Goal: Information Seeking & Learning: Learn about a topic

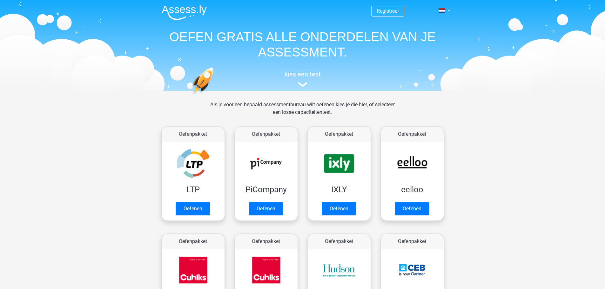
scroll to position [101, 0]
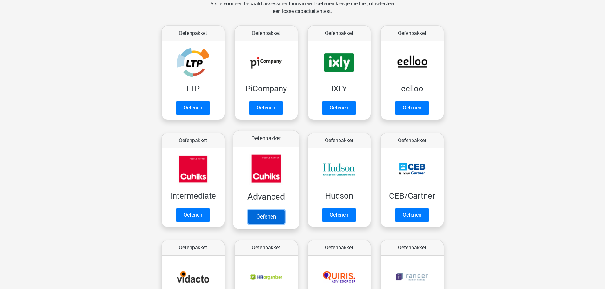
click at [267, 210] on link "Oefenen" at bounding box center [266, 217] width 36 height 14
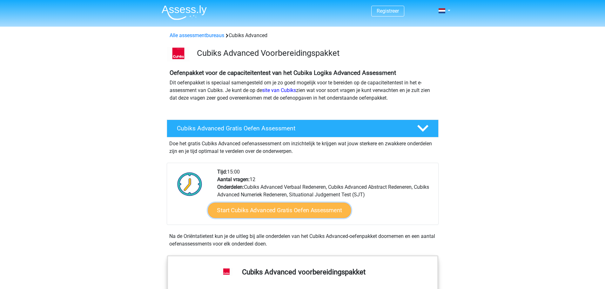
click at [268, 210] on link "Start Cubiks Advanced Gratis Oefen Assessment" at bounding box center [279, 210] width 143 height 15
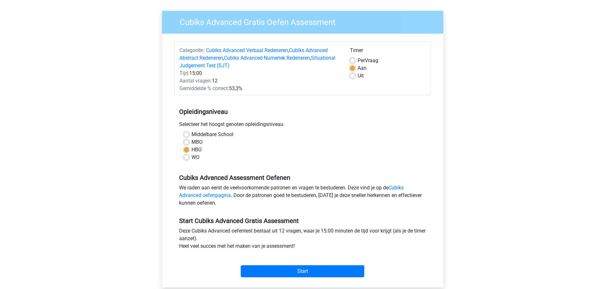
scroll to position [127, 0]
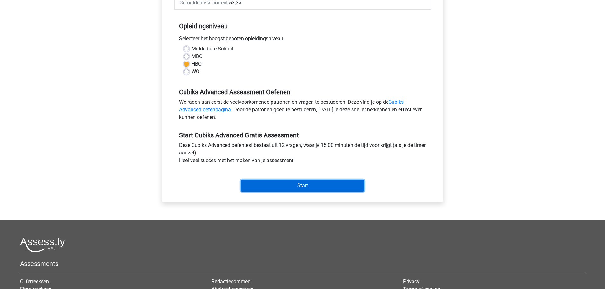
click at [302, 187] on input "Start" at bounding box center [303, 186] width 124 height 12
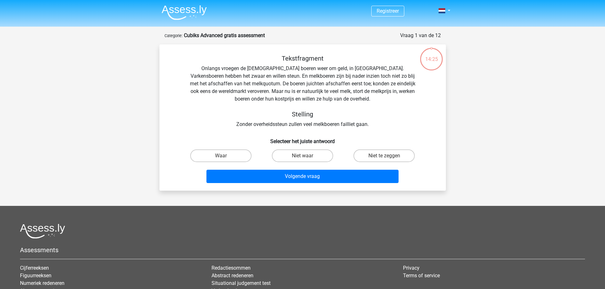
click at [386, 158] on input "Niet te zeggen" at bounding box center [386, 158] width 4 height 4
radio input "true"
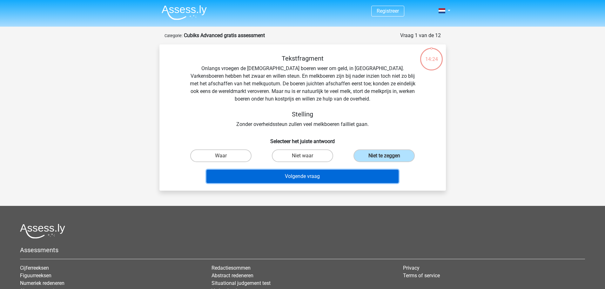
click at [320, 179] on button "Volgende vraag" at bounding box center [302, 176] width 192 height 13
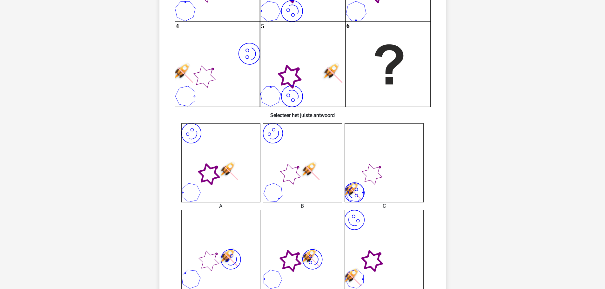
scroll to position [254, 0]
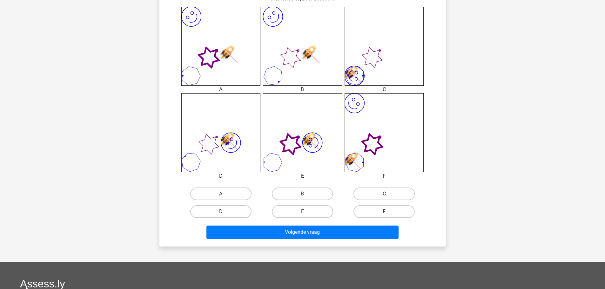
drag, startPoint x: 378, startPoint y: 208, endPoint x: 375, endPoint y: 212, distance: 4.8
click at [377, 208] on label "F" at bounding box center [384, 212] width 61 height 13
click at [384, 212] on input "F" at bounding box center [386, 214] width 4 height 4
radio input "true"
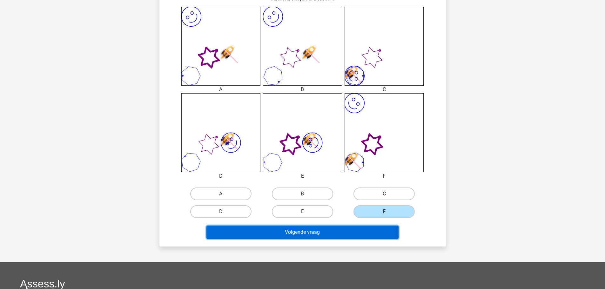
click at [324, 234] on button "Volgende vraag" at bounding box center [302, 232] width 192 height 13
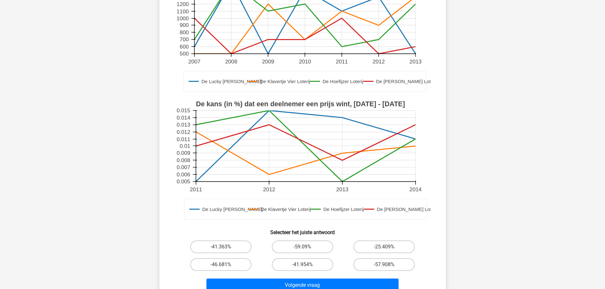
scroll to position [127, 0]
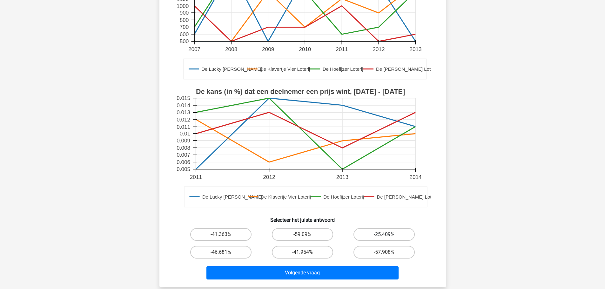
click at [384, 234] on label "-25.409%" at bounding box center [384, 234] width 61 height 13
click at [384, 235] on input "-25.409%" at bounding box center [386, 237] width 4 height 4
radio input "true"
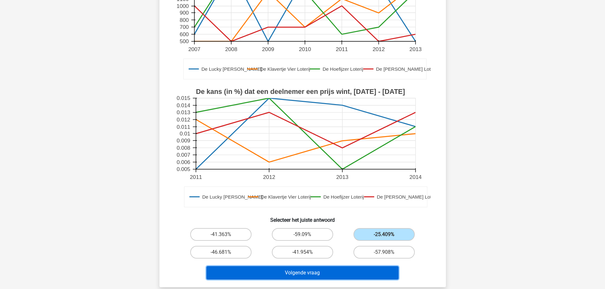
click at [302, 273] on button "Volgende vraag" at bounding box center [302, 273] width 192 height 13
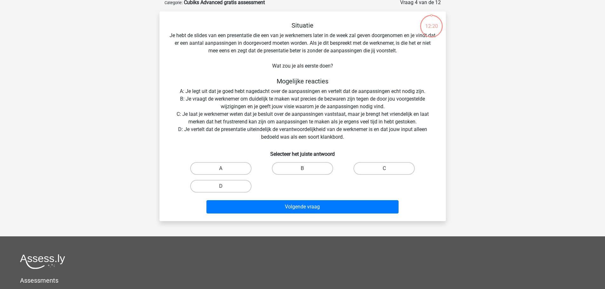
scroll to position [32, 0]
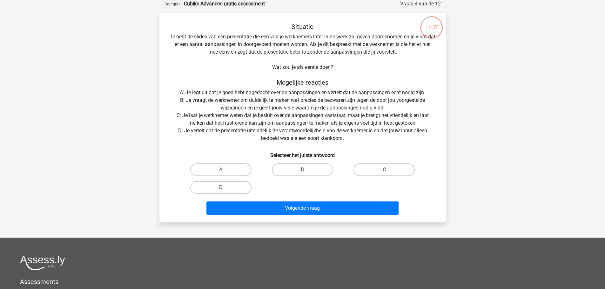
click at [223, 185] on label "D" at bounding box center [220, 187] width 61 height 13
click at [223, 188] on input "D" at bounding box center [223, 190] width 4 height 4
radio input "true"
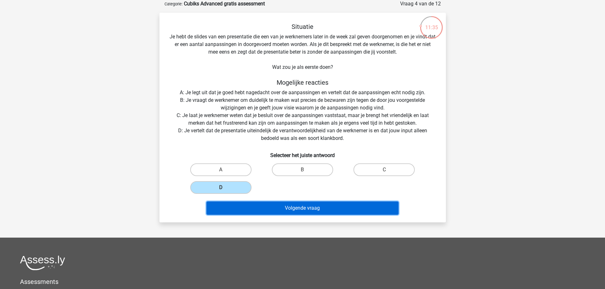
click at [294, 209] on button "Volgende vraag" at bounding box center [302, 208] width 192 height 13
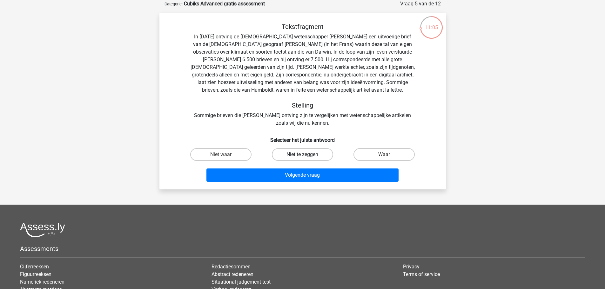
click at [290, 157] on label "Niet te zeggen" at bounding box center [302, 154] width 61 height 13
click at [302, 157] on input "Niet te zeggen" at bounding box center [304, 157] width 4 height 4
radio input "true"
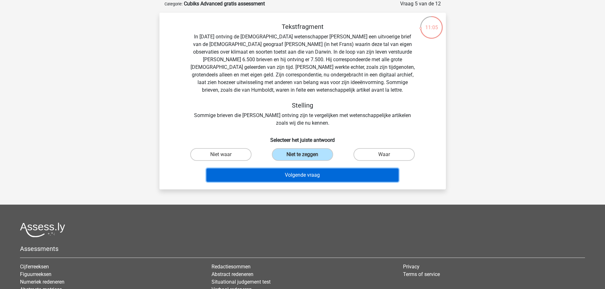
click at [302, 178] on button "Volgende vraag" at bounding box center [302, 175] width 192 height 13
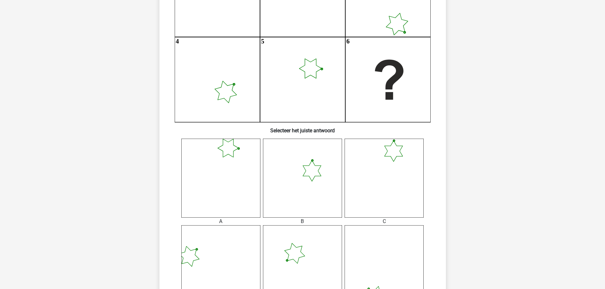
scroll to position [191, 0]
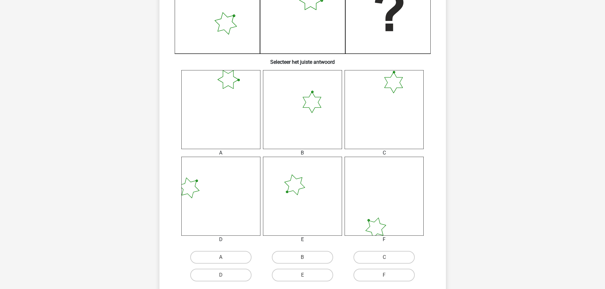
click at [304, 279] on input "E" at bounding box center [304, 277] width 4 height 4
radio input "true"
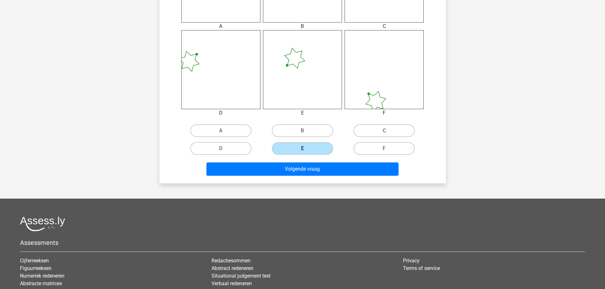
scroll to position [318, 0]
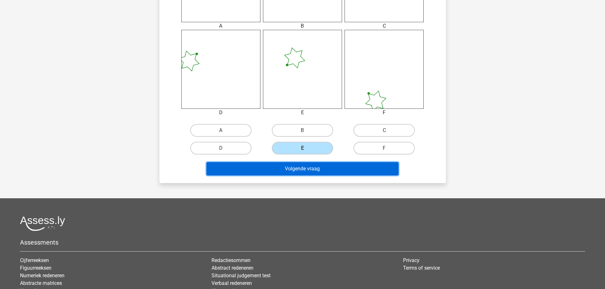
click at [327, 170] on button "Volgende vraag" at bounding box center [302, 168] width 192 height 13
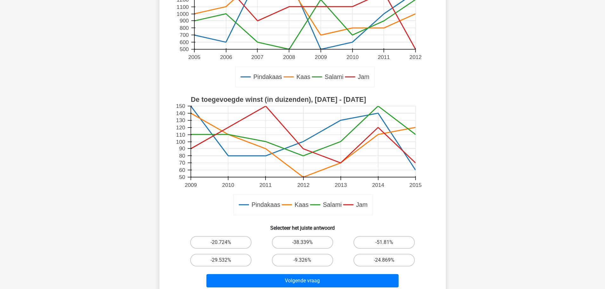
scroll to position [127, 0]
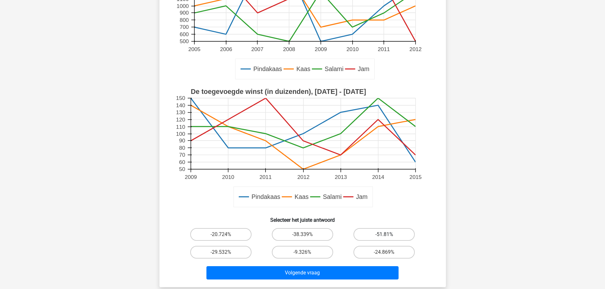
click at [375, 233] on label "-51.81%" at bounding box center [384, 234] width 61 height 13
click at [384, 235] on input "-51.81%" at bounding box center [386, 237] width 4 height 4
radio input "true"
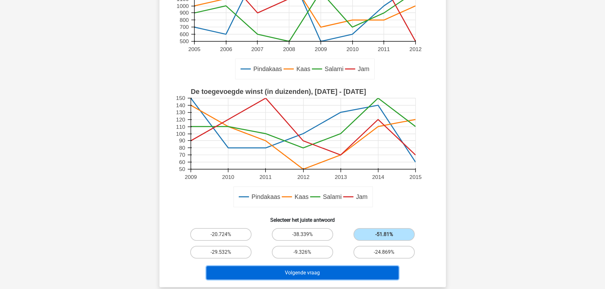
click at [315, 271] on button "Volgende vraag" at bounding box center [302, 273] width 192 height 13
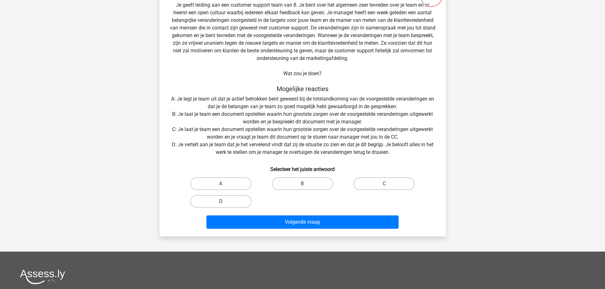
scroll to position [95, 0]
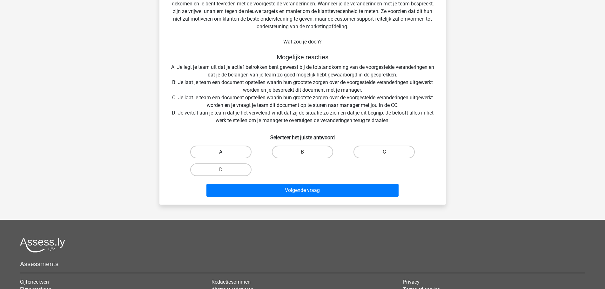
click at [234, 150] on label "A" at bounding box center [220, 152] width 61 height 13
click at [225, 152] on input "A" at bounding box center [223, 154] width 4 height 4
radio input "true"
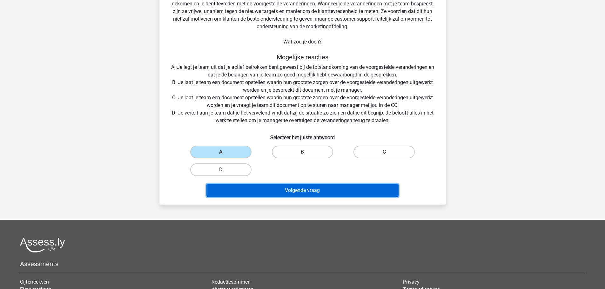
click at [315, 193] on button "Volgende vraag" at bounding box center [302, 190] width 192 height 13
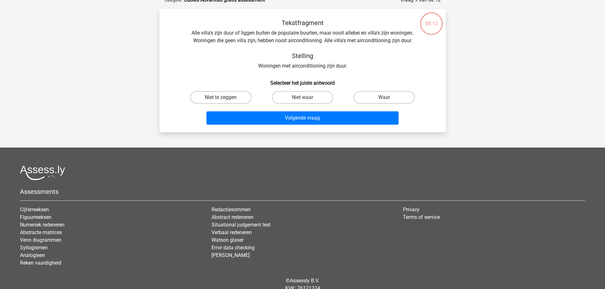
scroll to position [32, 0]
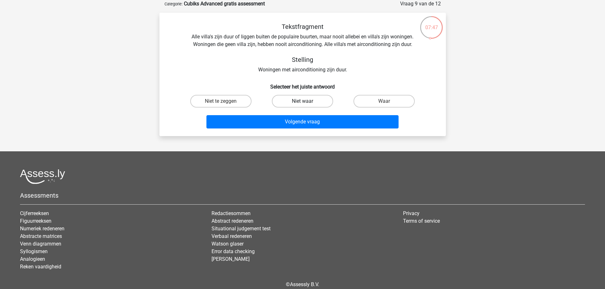
click at [294, 102] on label "Niet waar" at bounding box center [302, 101] width 61 height 13
click at [302, 102] on input "Niet waar" at bounding box center [304, 103] width 4 height 4
radio input "true"
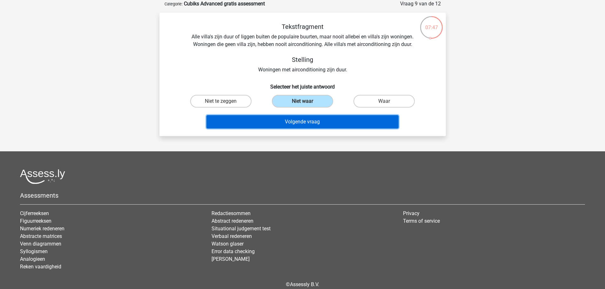
click at [300, 119] on button "Volgende vraag" at bounding box center [302, 121] width 192 height 13
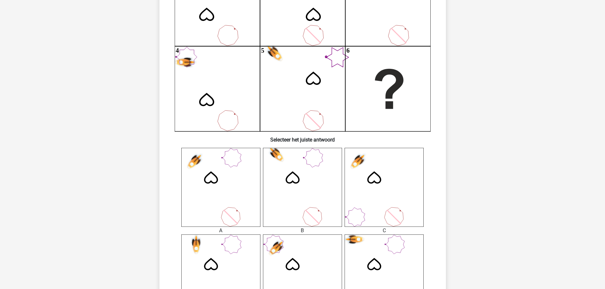
scroll to position [222, 0]
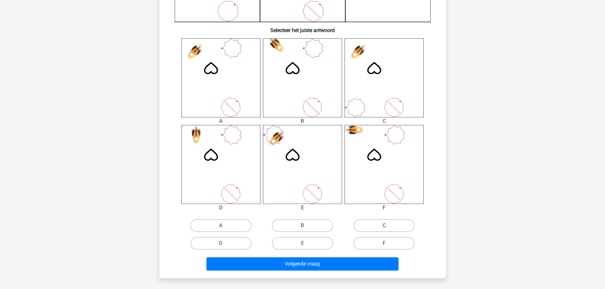
click at [378, 243] on label "F" at bounding box center [384, 243] width 61 height 13
click at [384, 244] on input "F" at bounding box center [386, 246] width 4 height 4
radio input "true"
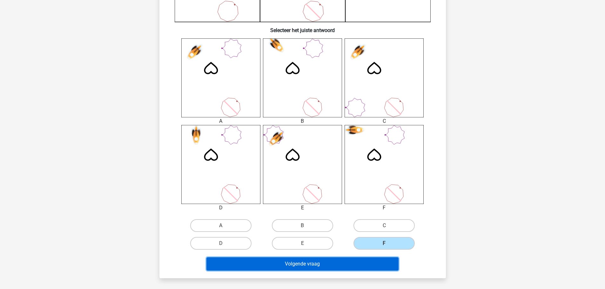
click at [317, 263] on button "Volgende vraag" at bounding box center [302, 264] width 192 height 13
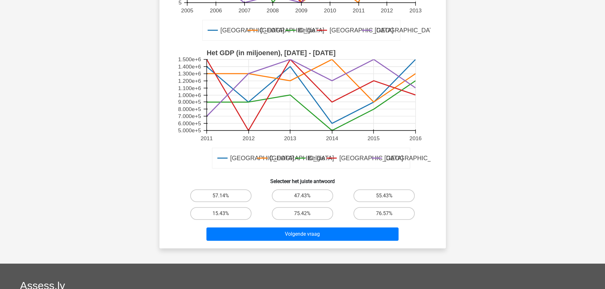
scroll to position [159, 0]
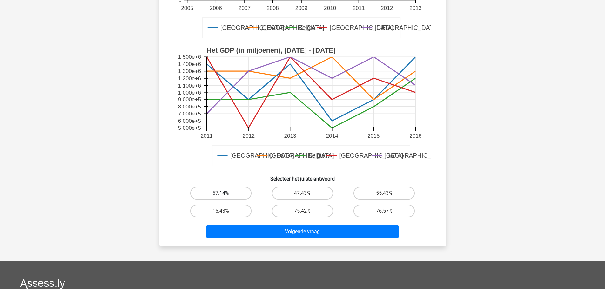
click at [213, 193] on label "57.14%" at bounding box center [220, 193] width 61 height 13
click at [221, 193] on input "57.14%" at bounding box center [223, 195] width 4 height 4
radio input "true"
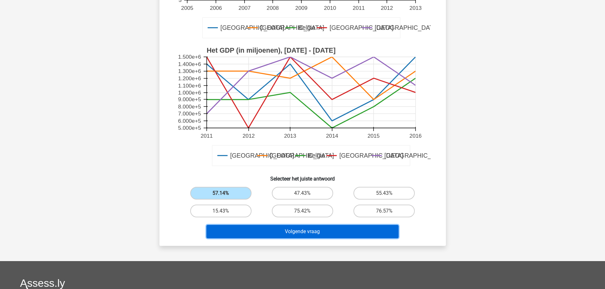
click at [314, 233] on button "Volgende vraag" at bounding box center [302, 231] width 192 height 13
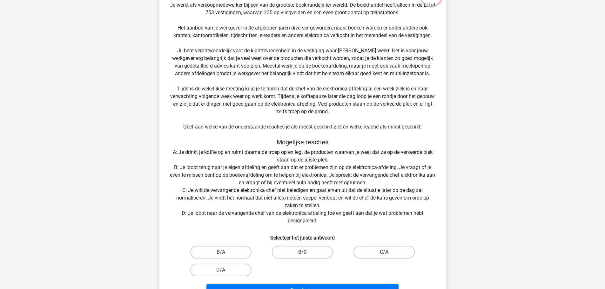
scroll to position [95, 0]
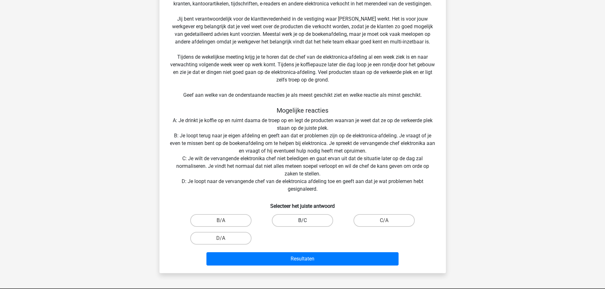
click at [296, 218] on label "B/C" at bounding box center [302, 220] width 61 height 13
click at [302, 221] on input "B/C" at bounding box center [304, 223] width 4 height 4
radio input "true"
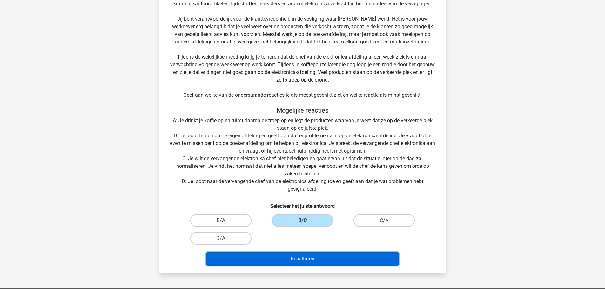
click at [322, 261] on button "Resultaten" at bounding box center [302, 259] width 192 height 13
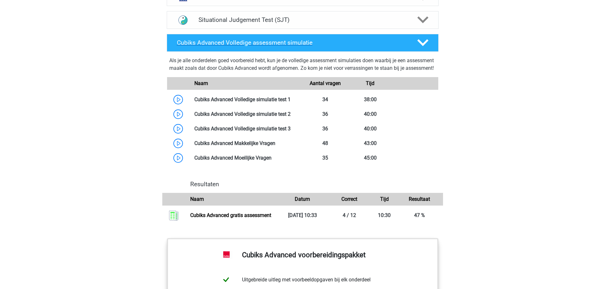
scroll to position [508, 0]
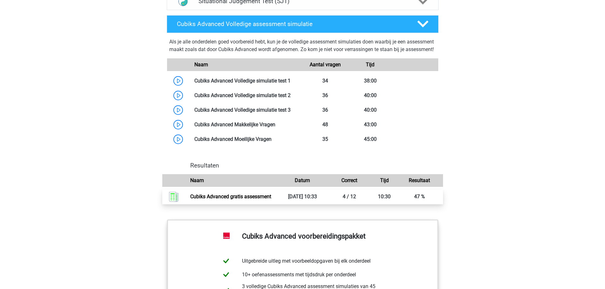
click at [254, 200] on link "Cubiks Advanced gratis assessment" at bounding box center [230, 197] width 81 height 6
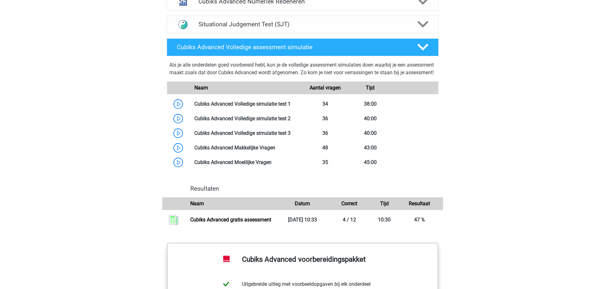
scroll to position [476, 0]
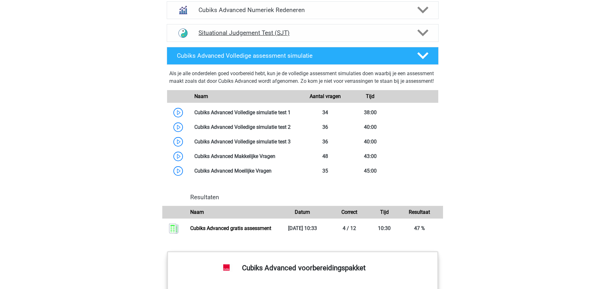
click at [232, 35] on h4 "Situational Judgement Test (SJT)" at bounding box center [303, 32] width 208 height 7
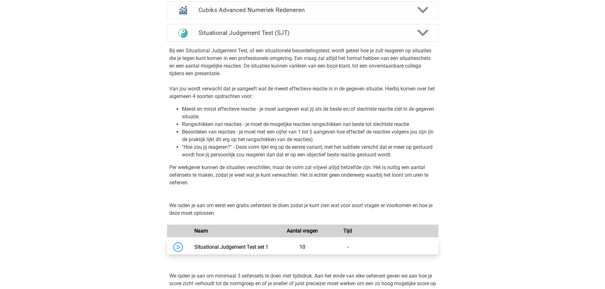
click at [268, 249] on link at bounding box center [268, 247] width 0 height 6
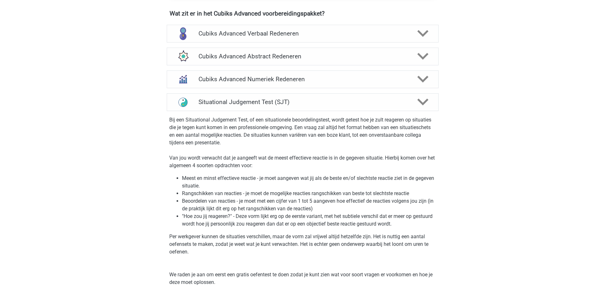
scroll to position [347, 0]
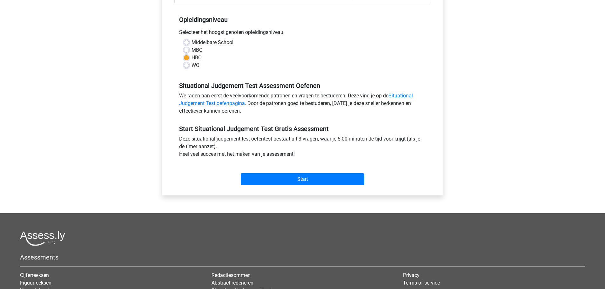
scroll to position [191, 0]
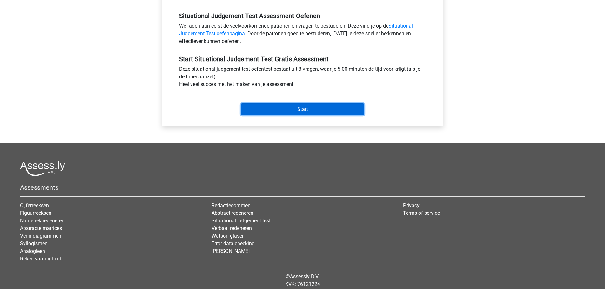
click at [309, 110] on input "Start" at bounding box center [303, 110] width 124 height 12
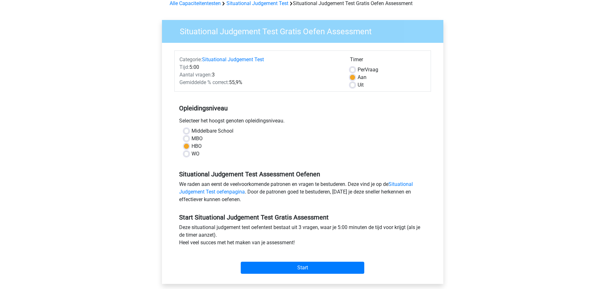
scroll to position [32, 0]
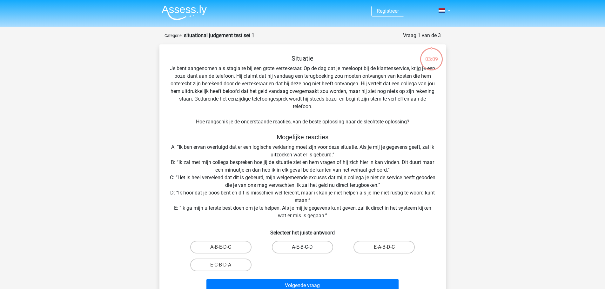
click at [296, 247] on label "A-E-B-C-D" at bounding box center [302, 247] width 61 height 13
click at [302, 247] on input "A-E-B-C-D" at bounding box center [304, 249] width 4 height 4
radio input "true"
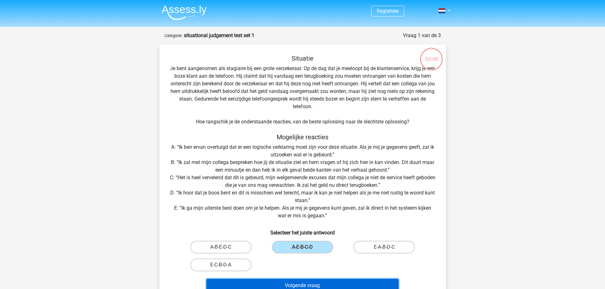
click at [295, 288] on button "Volgende vraag" at bounding box center [302, 285] width 192 height 13
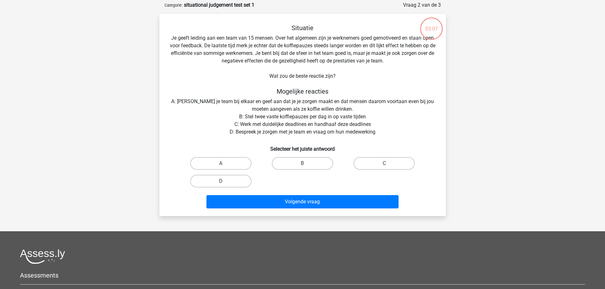
scroll to position [32, 0]
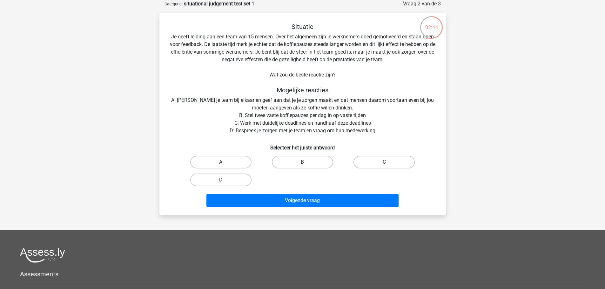
click at [231, 179] on label "D" at bounding box center [220, 180] width 61 height 13
click at [225, 180] on input "D" at bounding box center [223, 182] width 4 height 4
radio input "true"
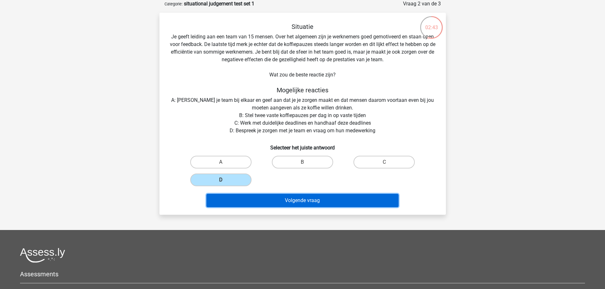
click at [303, 201] on button "Volgende vraag" at bounding box center [302, 200] width 192 height 13
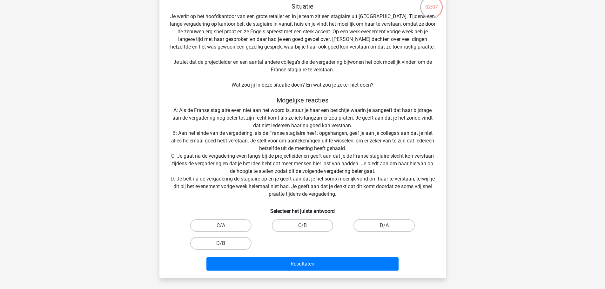
scroll to position [64, 0]
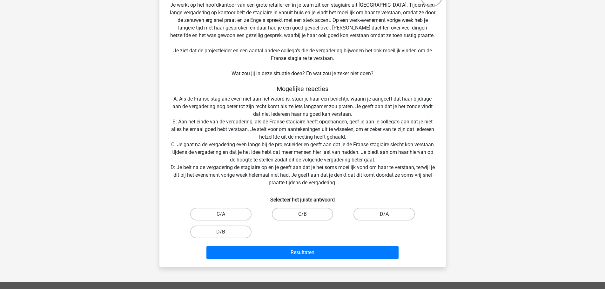
click at [216, 232] on label "D/B" at bounding box center [220, 232] width 61 height 13
click at [221, 232] on input "D/B" at bounding box center [223, 234] width 4 height 4
radio input "true"
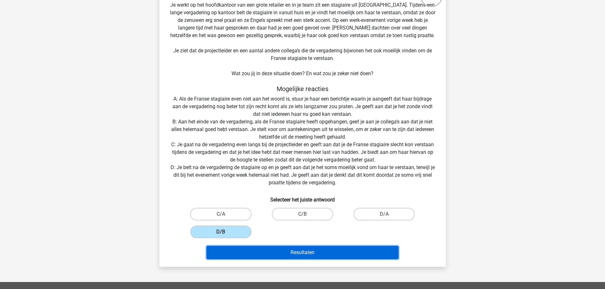
click at [288, 254] on button "Resultaten" at bounding box center [302, 252] width 192 height 13
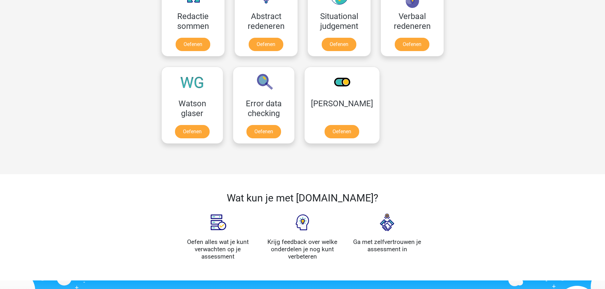
scroll to position [736, 0]
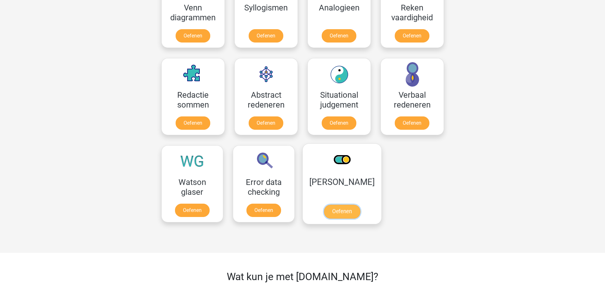
click at [342, 205] on link "Oefenen" at bounding box center [342, 212] width 36 height 14
click at [407, 118] on link "Oefenen" at bounding box center [412, 125] width 36 height 14
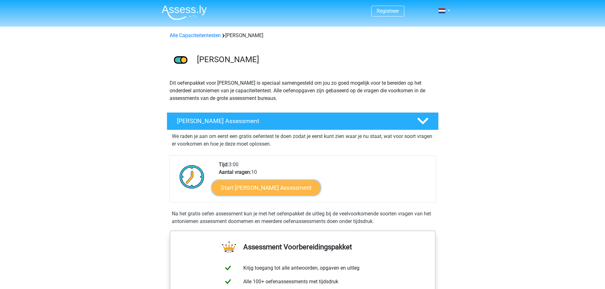
click at [248, 186] on link "Start Antoniemen Gratis Oefen Assessment" at bounding box center [266, 187] width 109 height 15
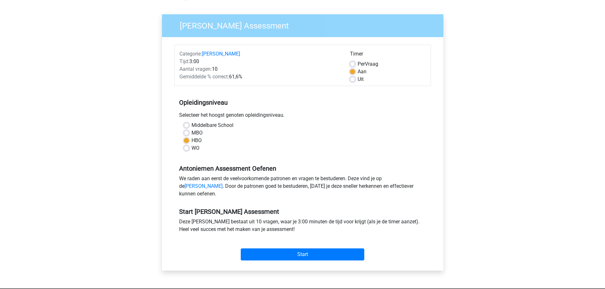
scroll to position [127, 0]
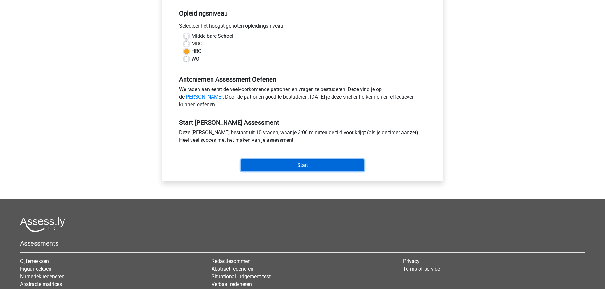
click at [303, 172] on input "Start" at bounding box center [303, 165] width 124 height 12
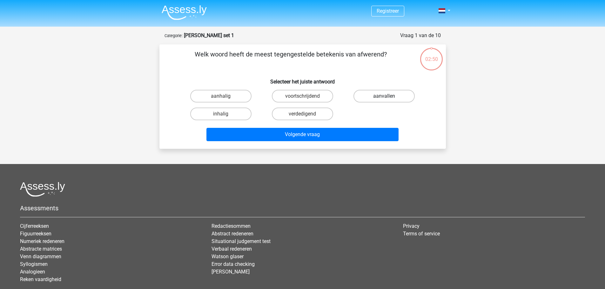
click at [381, 94] on label "aanvallen" at bounding box center [384, 96] width 61 height 13
click at [384, 96] on input "aanvallen" at bounding box center [386, 98] width 4 height 4
radio input "true"
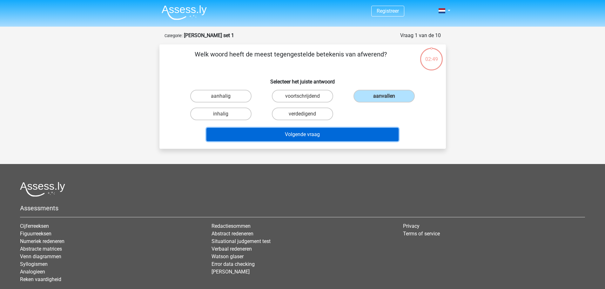
click at [303, 135] on button "Volgende vraag" at bounding box center [302, 134] width 192 height 13
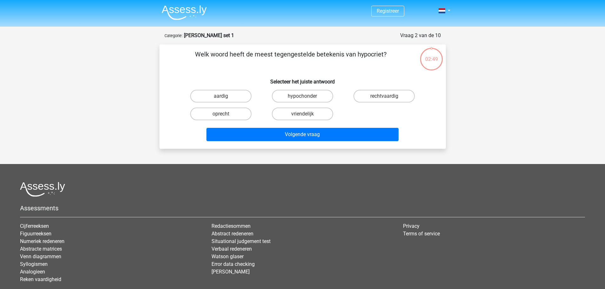
scroll to position [32, 0]
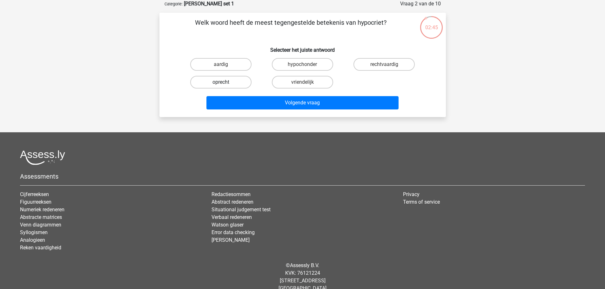
click at [222, 81] on label "oprecht" at bounding box center [220, 82] width 61 height 13
click at [222, 82] on input "oprecht" at bounding box center [223, 84] width 4 height 4
radio input "true"
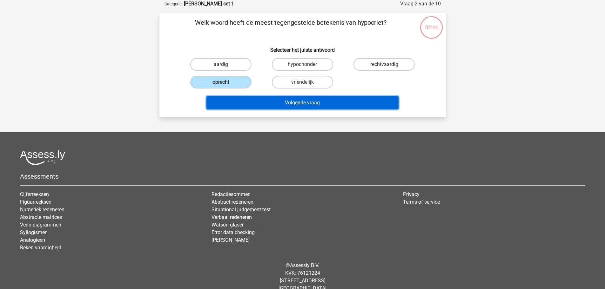
click at [309, 104] on button "Volgende vraag" at bounding box center [302, 102] width 192 height 13
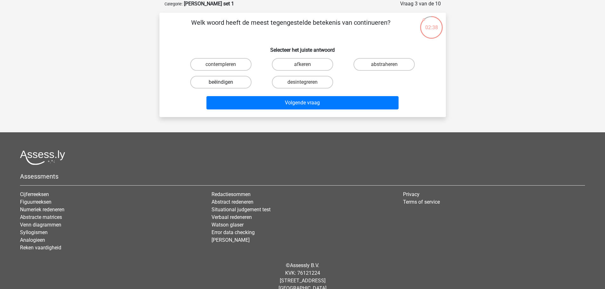
click at [221, 81] on label "beëindigen" at bounding box center [220, 82] width 61 height 13
click at [221, 82] on input "beëindigen" at bounding box center [223, 84] width 4 height 4
radio input "true"
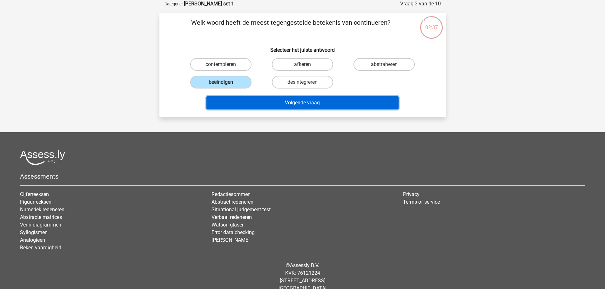
click at [307, 106] on button "Volgende vraag" at bounding box center [302, 102] width 192 height 13
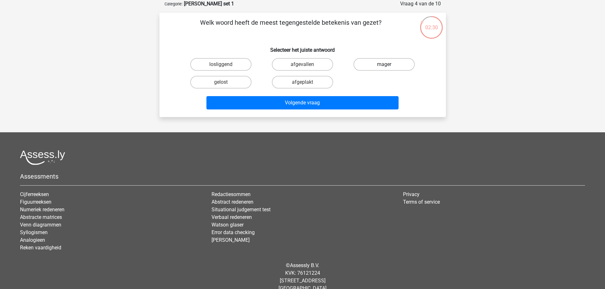
click at [387, 63] on label "mager" at bounding box center [384, 64] width 61 height 13
click at [387, 64] on input "mager" at bounding box center [386, 66] width 4 height 4
radio input "true"
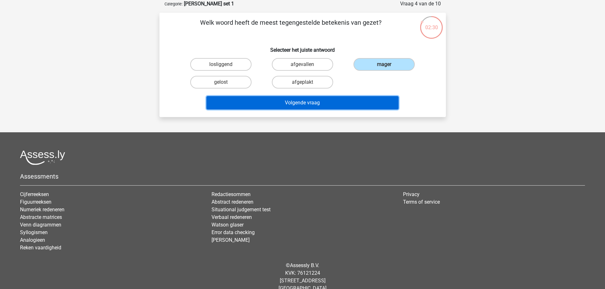
click at [313, 104] on button "Volgende vraag" at bounding box center [302, 102] width 192 height 13
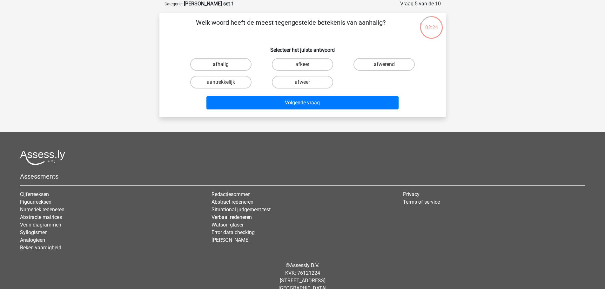
click at [215, 63] on label "afhalig" at bounding box center [220, 64] width 61 height 13
click at [221, 64] on input "afhalig" at bounding box center [223, 66] width 4 height 4
radio input "true"
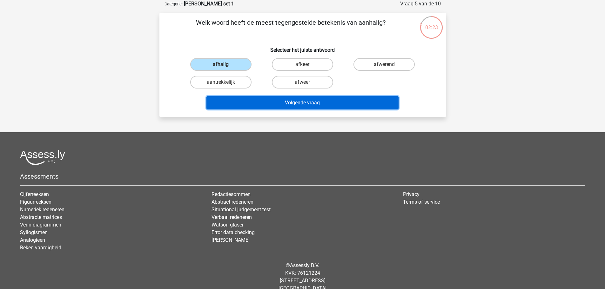
click at [316, 101] on button "Volgende vraag" at bounding box center [302, 102] width 192 height 13
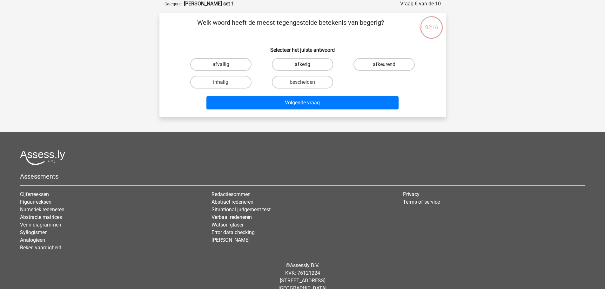
click at [302, 64] on label "afkerig" at bounding box center [302, 64] width 61 height 13
click at [302, 64] on input "afkerig" at bounding box center [304, 66] width 4 height 4
radio input "true"
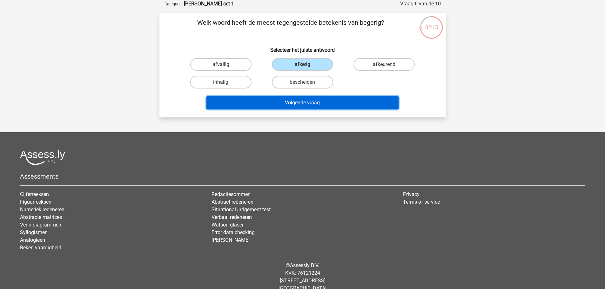
click at [302, 105] on button "Volgende vraag" at bounding box center [302, 102] width 192 height 13
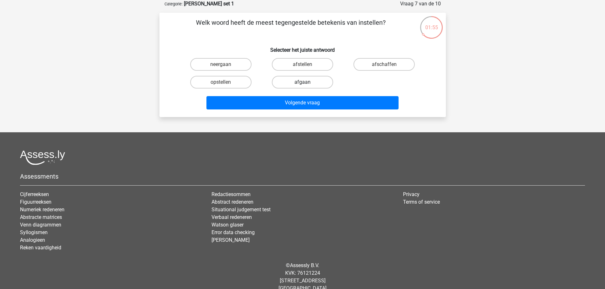
click at [302, 84] on label "afgaan" at bounding box center [302, 82] width 61 height 13
click at [302, 84] on input "afgaan" at bounding box center [304, 84] width 4 height 4
radio input "true"
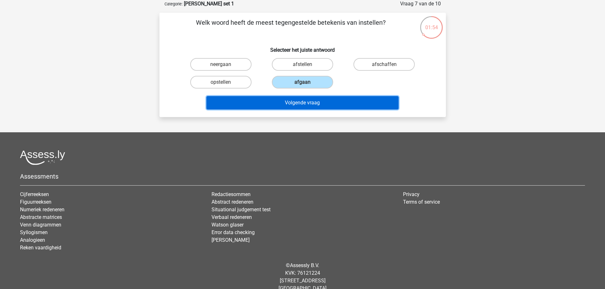
click at [302, 98] on button "Volgende vraag" at bounding box center [302, 102] width 192 height 13
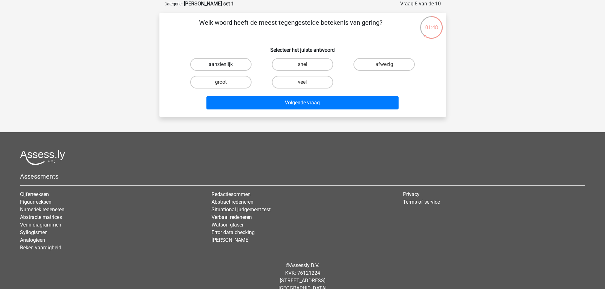
click at [214, 62] on label "aanzienlijk" at bounding box center [220, 64] width 61 height 13
click at [221, 64] on input "aanzienlijk" at bounding box center [223, 66] width 4 height 4
radio input "true"
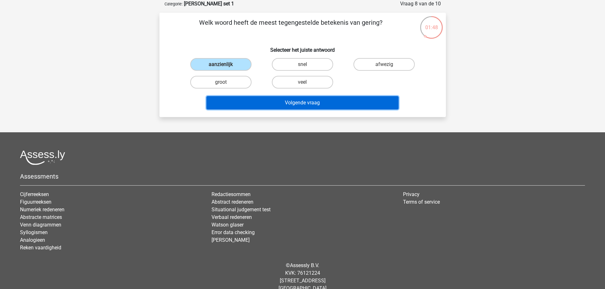
click at [315, 107] on button "Volgende vraag" at bounding box center [302, 102] width 192 height 13
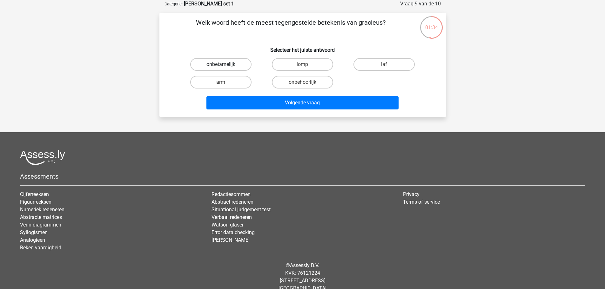
click at [240, 66] on label "onbetamelijk" at bounding box center [220, 64] width 61 height 13
click at [225, 66] on input "onbetamelijk" at bounding box center [223, 66] width 4 height 4
radio input "true"
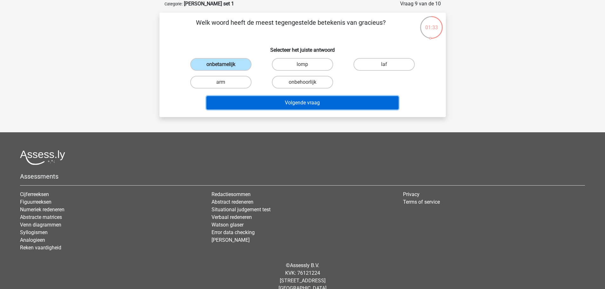
click at [304, 103] on button "Volgende vraag" at bounding box center [302, 102] width 192 height 13
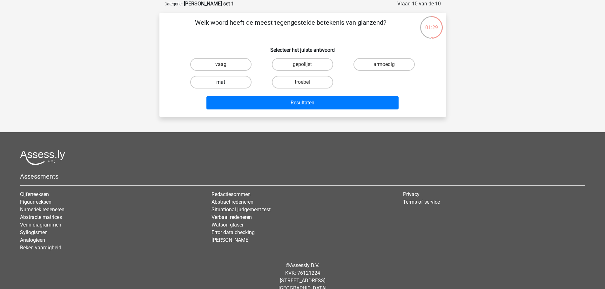
click at [229, 79] on label "mat" at bounding box center [220, 82] width 61 height 13
click at [225, 82] on input "mat" at bounding box center [223, 84] width 4 height 4
radio input "true"
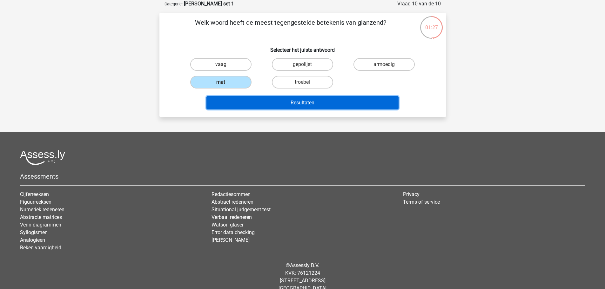
click at [312, 107] on button "Resultaten" at bounding box center [302, 102] width 192 height 13
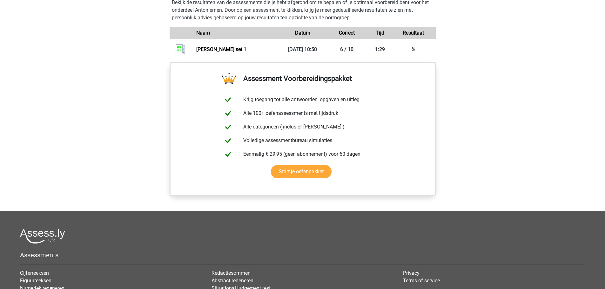
scroll to position [476, 0]
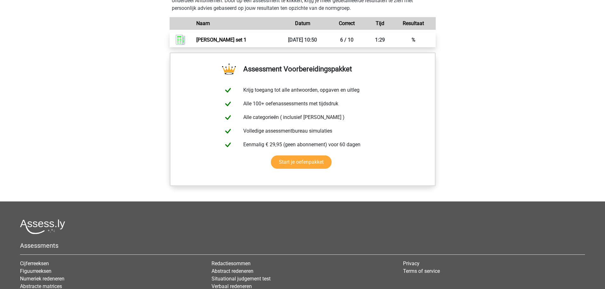
click at [205, 37] on link "[PERSON_NAME] set 1" at bounding box center [221, 40] width 50 height 6
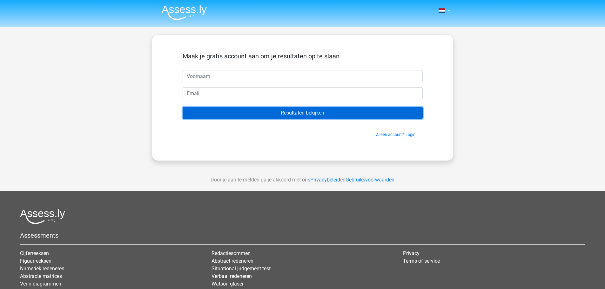
click at [297, 111] on input "Resultaten bekijken" at bounding box center [303, 113] width 240 height 12
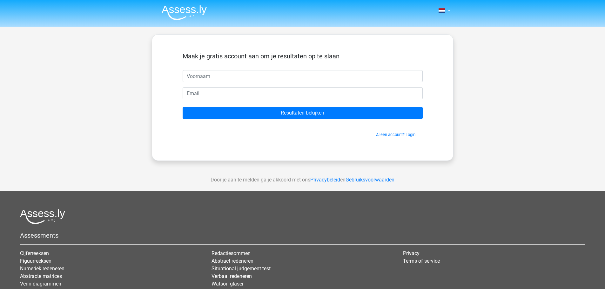
click at [483, 144] on div "Nederlands English" at bounding box center [302, 179] width 605 height 359
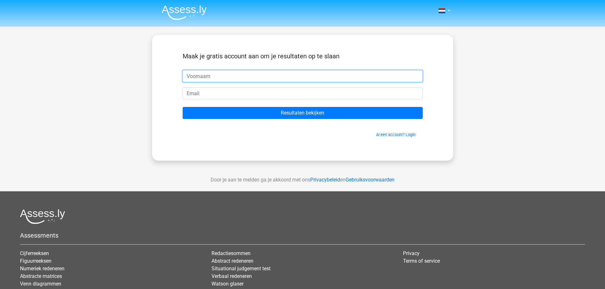
click at [196, 76] on input "text" at bounding box center [303, 76] width 240 height 12
type input "vice"
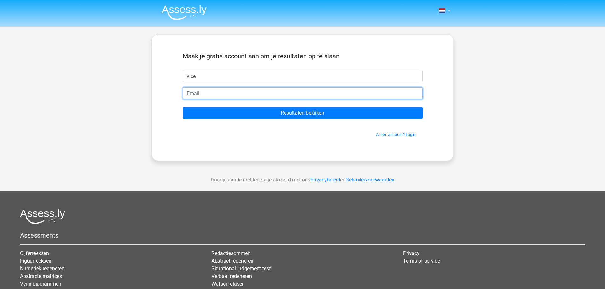
click at [195, 90] on input "email" at bounding box center [303, 93] width 240 height 12
type input "vincente.lopez@heraeus.com"
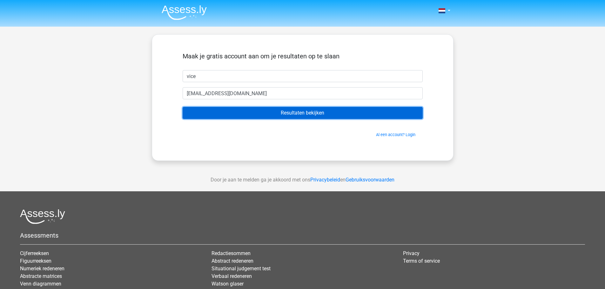
click at [295, 110] on input "Resultaten bekijken" at bounding box center [303, 113] width 240 height 12
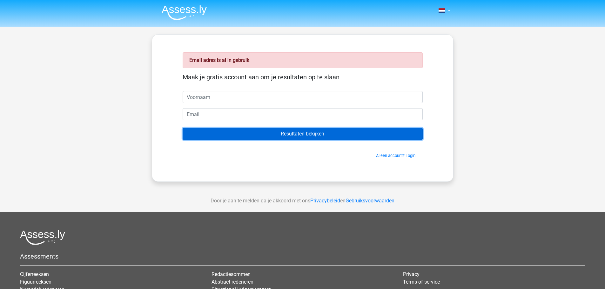
click at [288, 131] on input "Resultaten bekijken" at bounding box center [303, 134] width 240 height 12
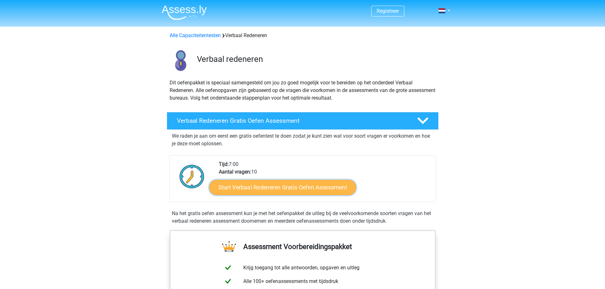
click at [274, 187] on link "Start Verbaal Redeneren Gratis Oefen Assessment" at bounding box center [282, 187] width 147 height 15
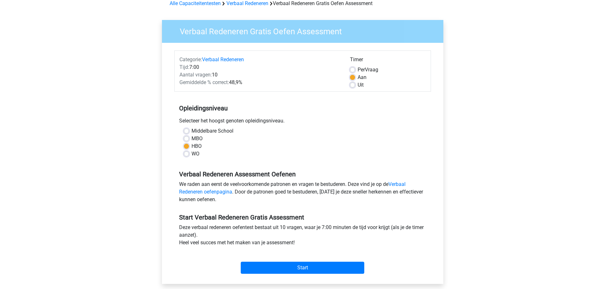
scroll to position [159, 0]
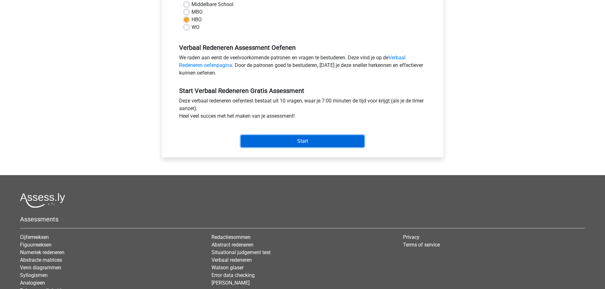
click at [296, 136] on input "Start" at bounding box center [303, 141] width 124 height 12
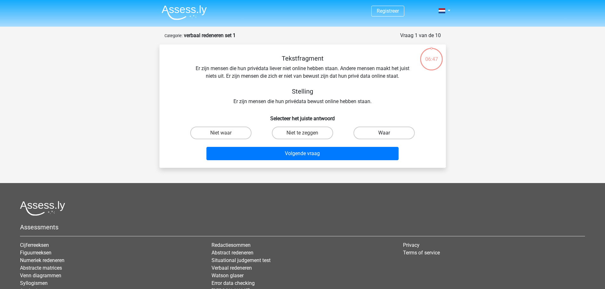
click at [371, 134] on label "Waar" at bounding box center [384, 133] width 61 height 13
click at [384, 134] on input "Waar" at bounding box center [386, 135] width 4 height 4
radio input "true"
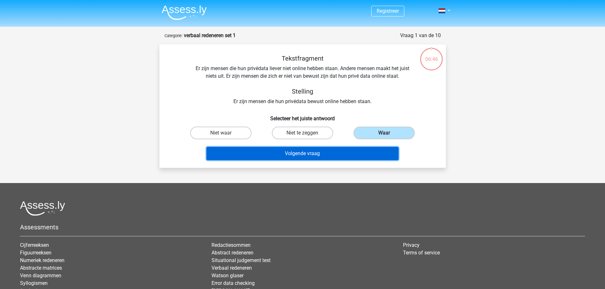
click at [293, 155] on button "Volgende vraag" at bounding box center [302, 153] width 192 height 13
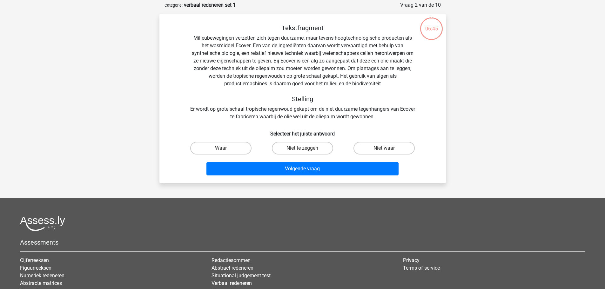
scroll to position [32, 0]
